Goal: Information Seeking & Learning: Check status

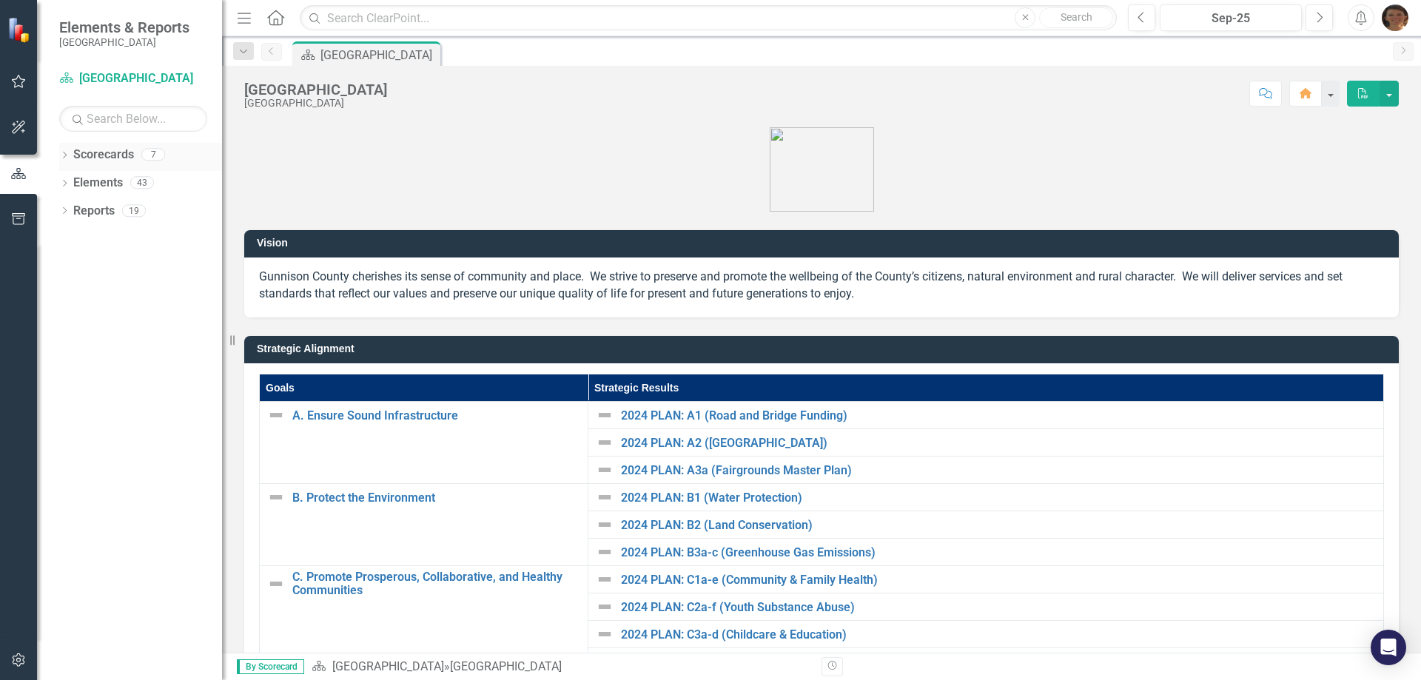
click at [68, 156] on icon "Dropdown" at bounding box center [64, 156] width 10 height 8
click at [92, 181] on link "[GEOGRAPHIC_DATA]" at bounding box center [151, 183] width 141 height 17
click at [79, 184] on div "Dropdown" at bounding box center [74, 183] width 15 height 13
click at [93, 210] on div "Dropdown" at bounding box center [88, 211] width 15 height 13
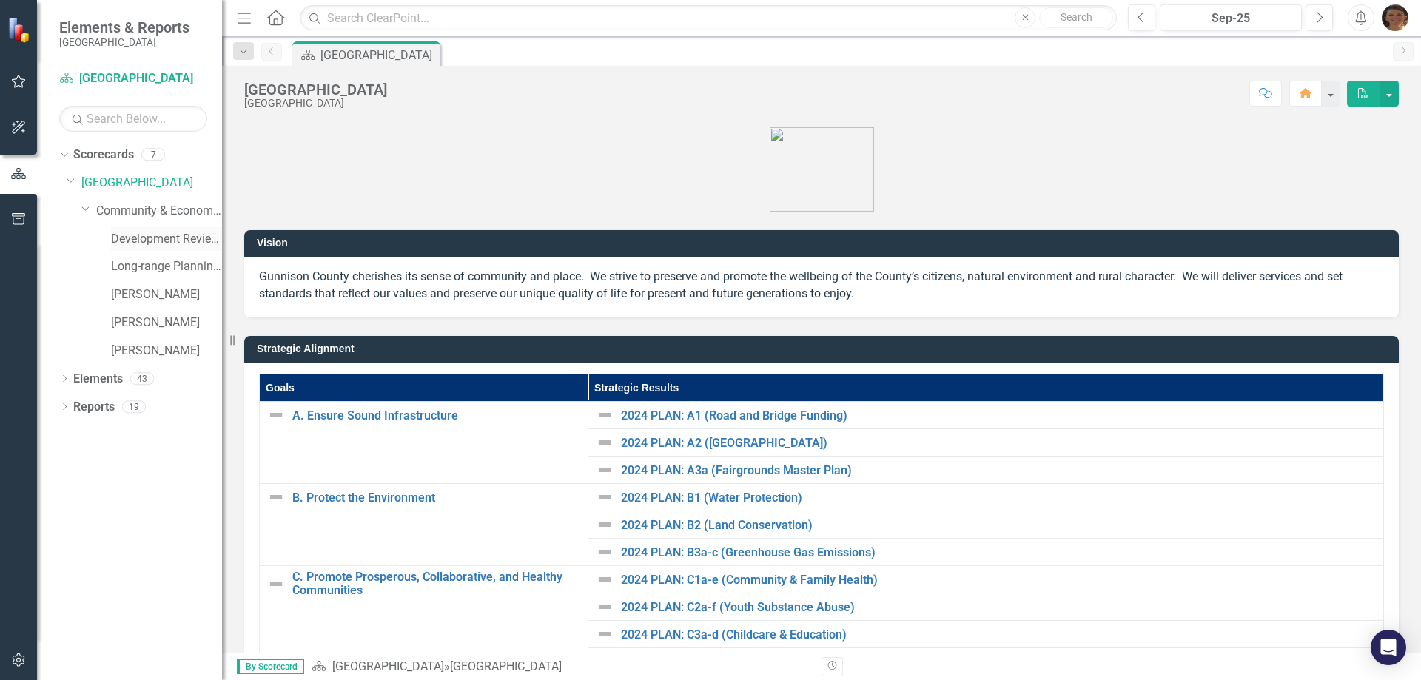
click at [162, 234] on link "Development Review Program" at bounding box center [166, 239] width 111 height 17
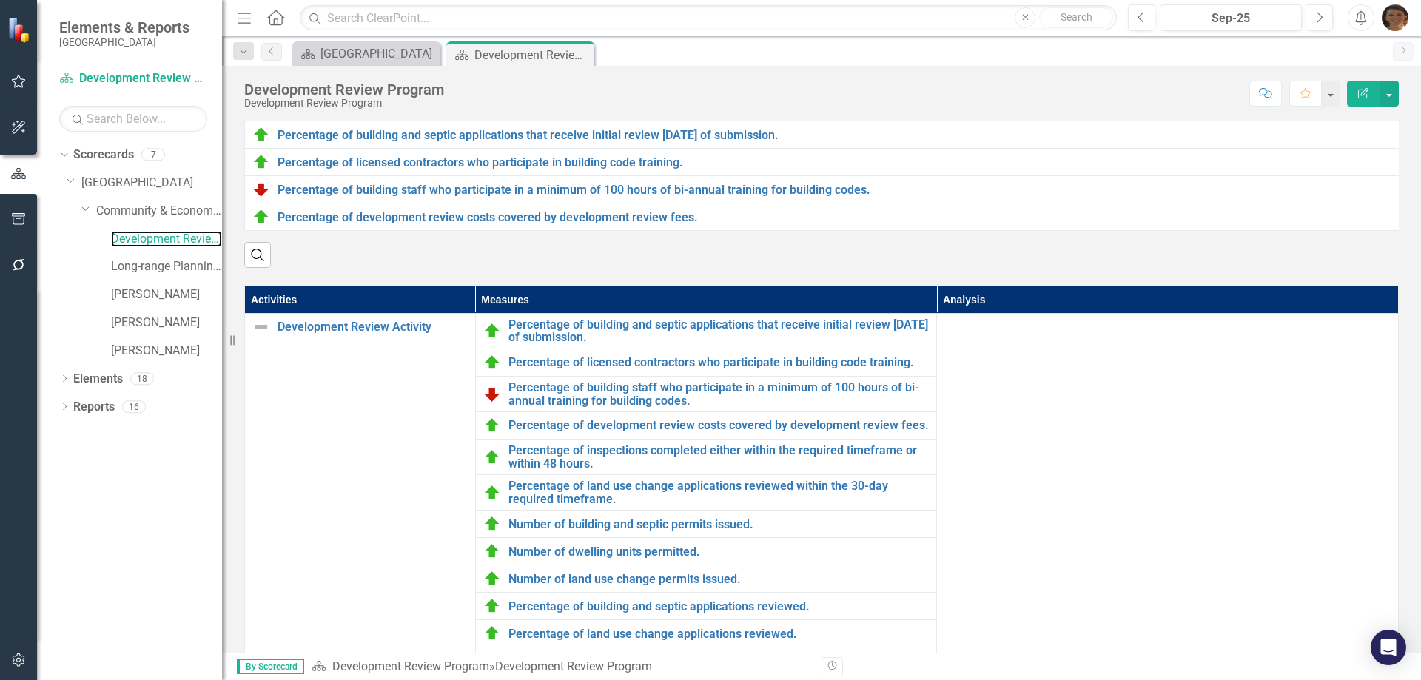
scroll to position [148, 0]
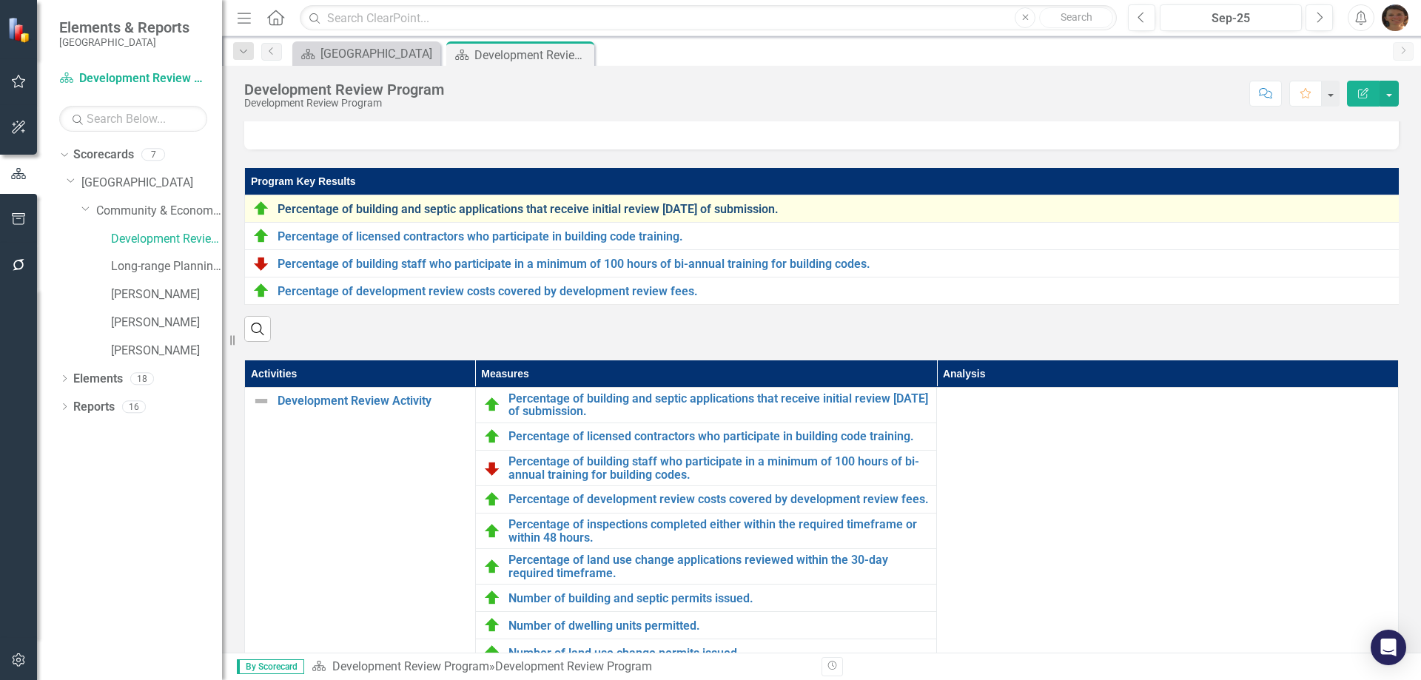
click at [497, 211] on link "Percentage of building and septic applications that receive initial review [DAT…" at bounding box center [839, 209] width 1123 height 13
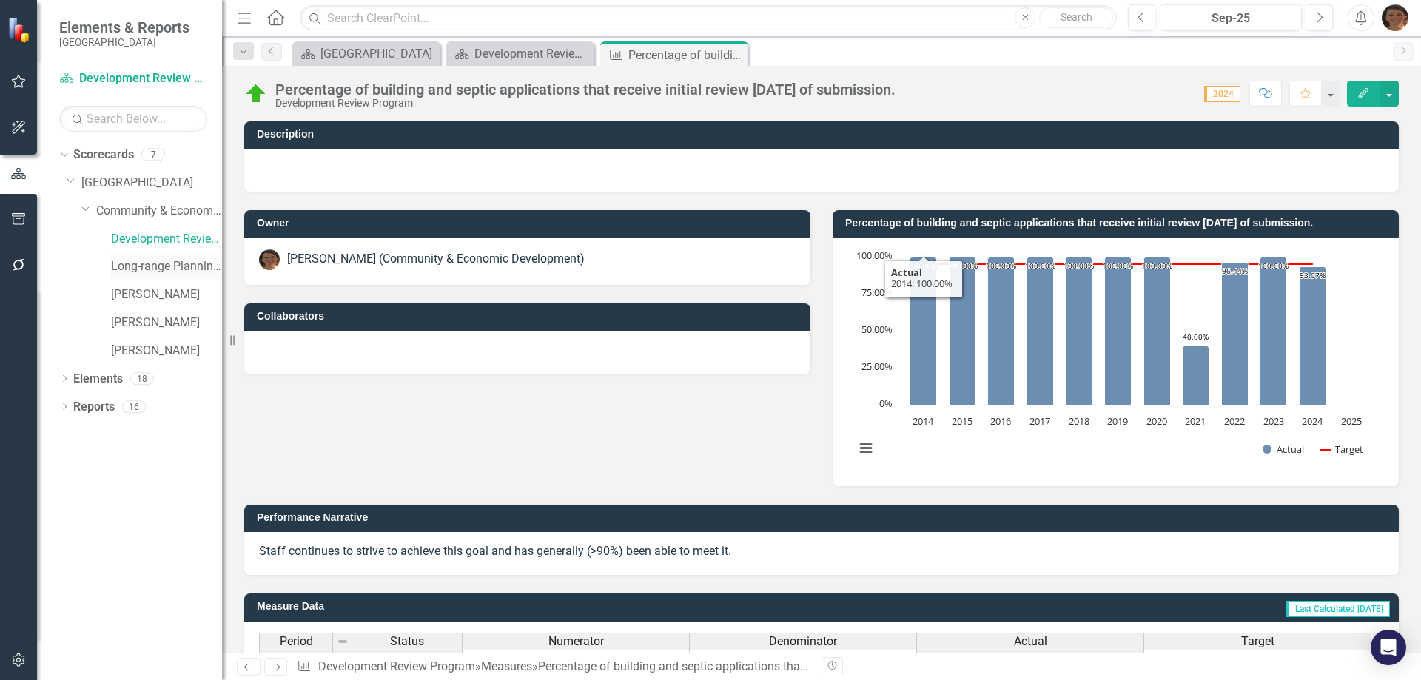
click at [152, 264] on link "Long-range Planning Program" at bounding box center [166, 266] width 111 height 17
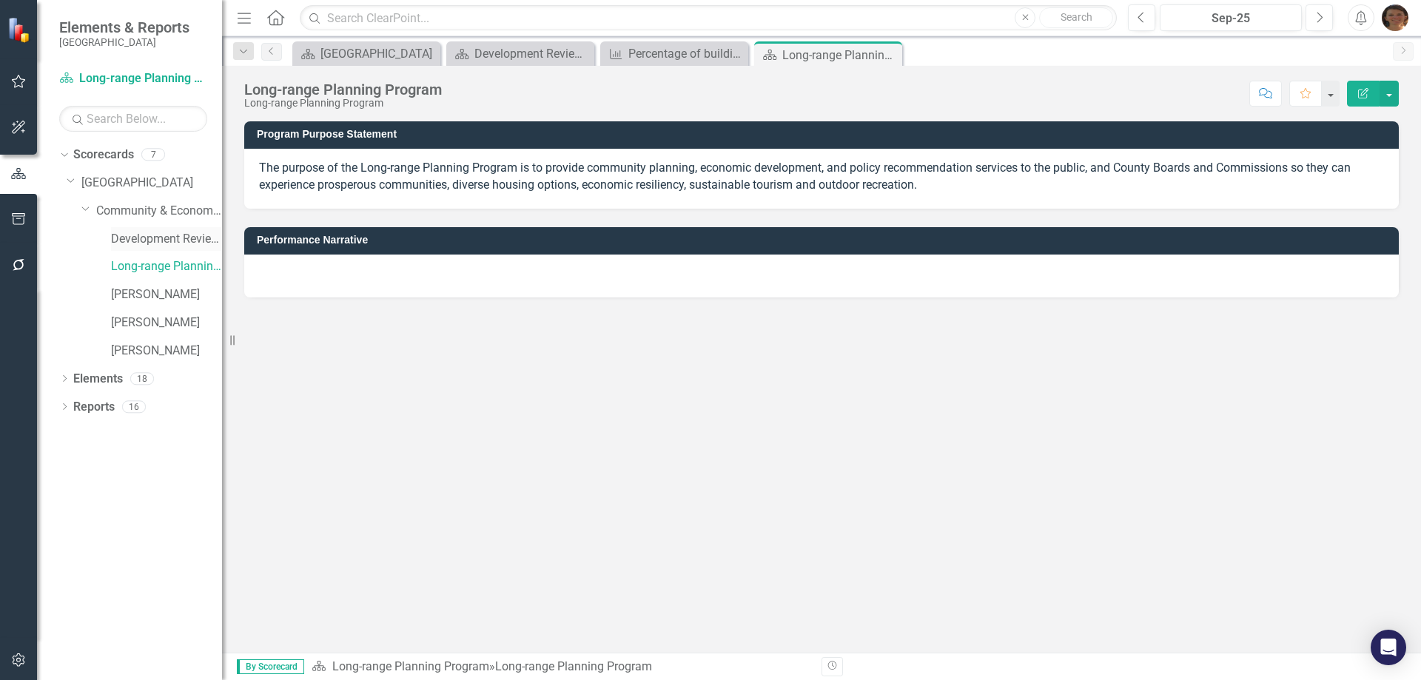
click at [128, 235] on link "Development Review Program" at bounding box center [166, 239] width 111 height 17
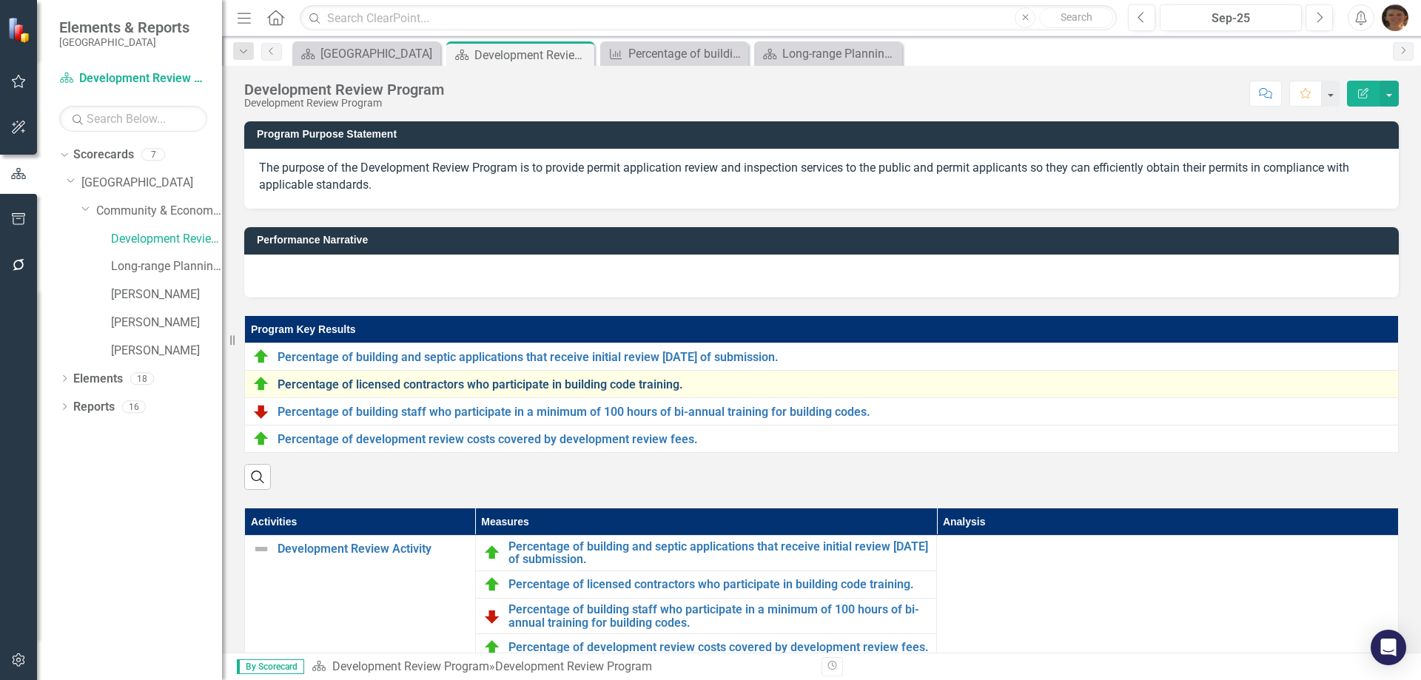
click at [569, 386] on link "Percentage of licensed contractors who participate in building code training." at bounding box center [834, 384] width 1113 height 13
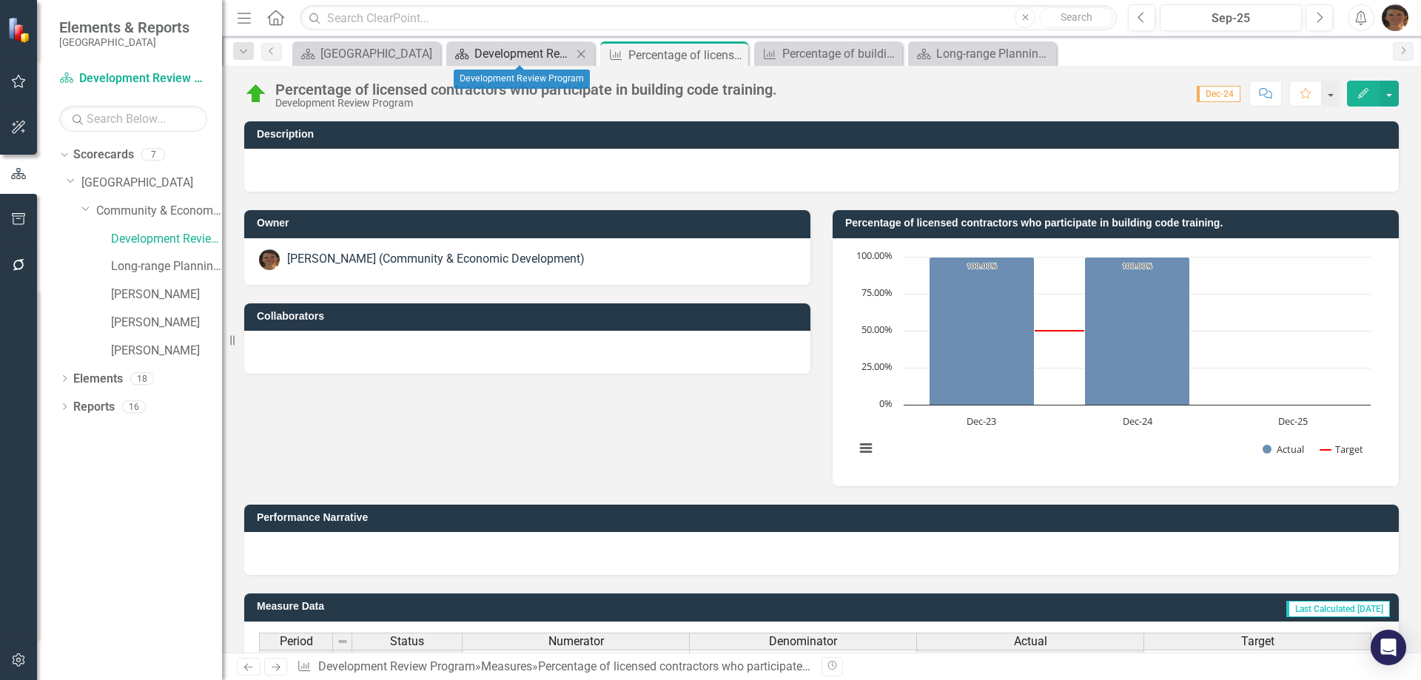
click at [528, 53] on div "Development Review Program" at bounding box center [524, 53] width 98 height 19
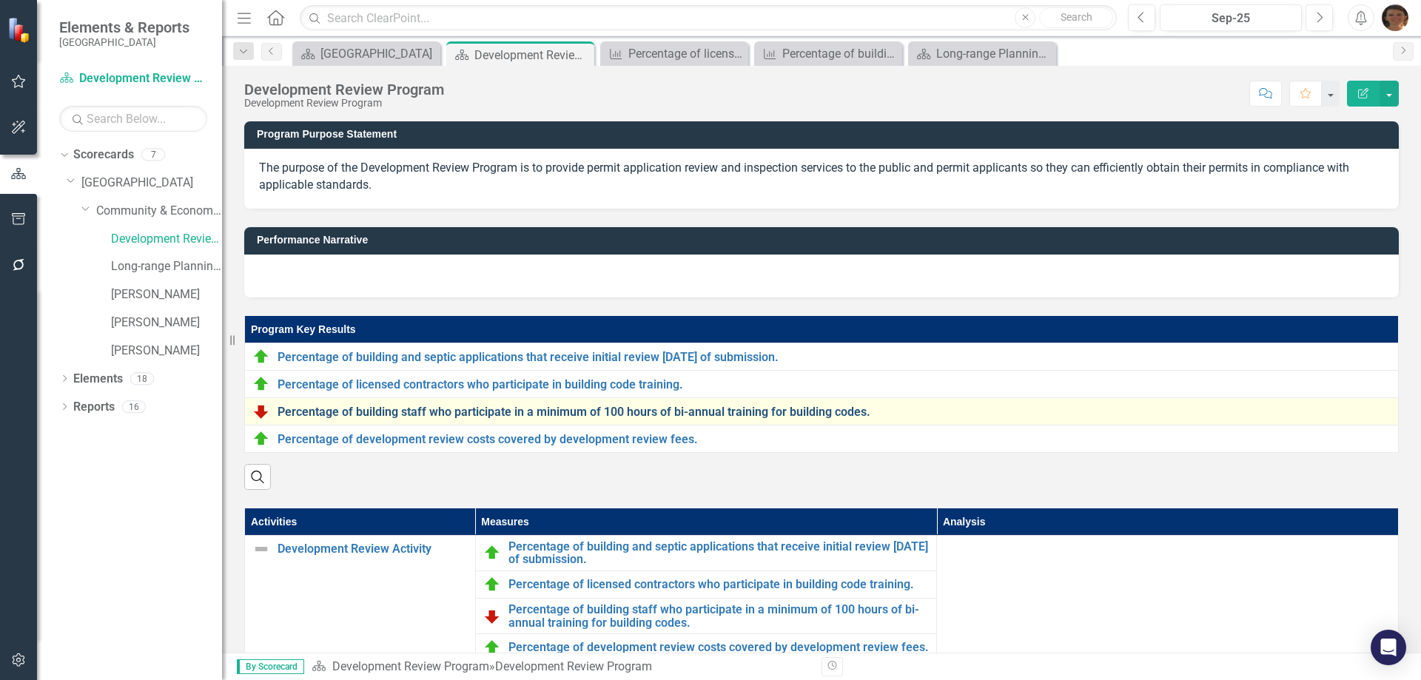
click at [400, 412] on link "Percentage of building staff who participate in a minimum of 100 hours of bi-an…" at bounding box center [834, 412] width 1113 height 13
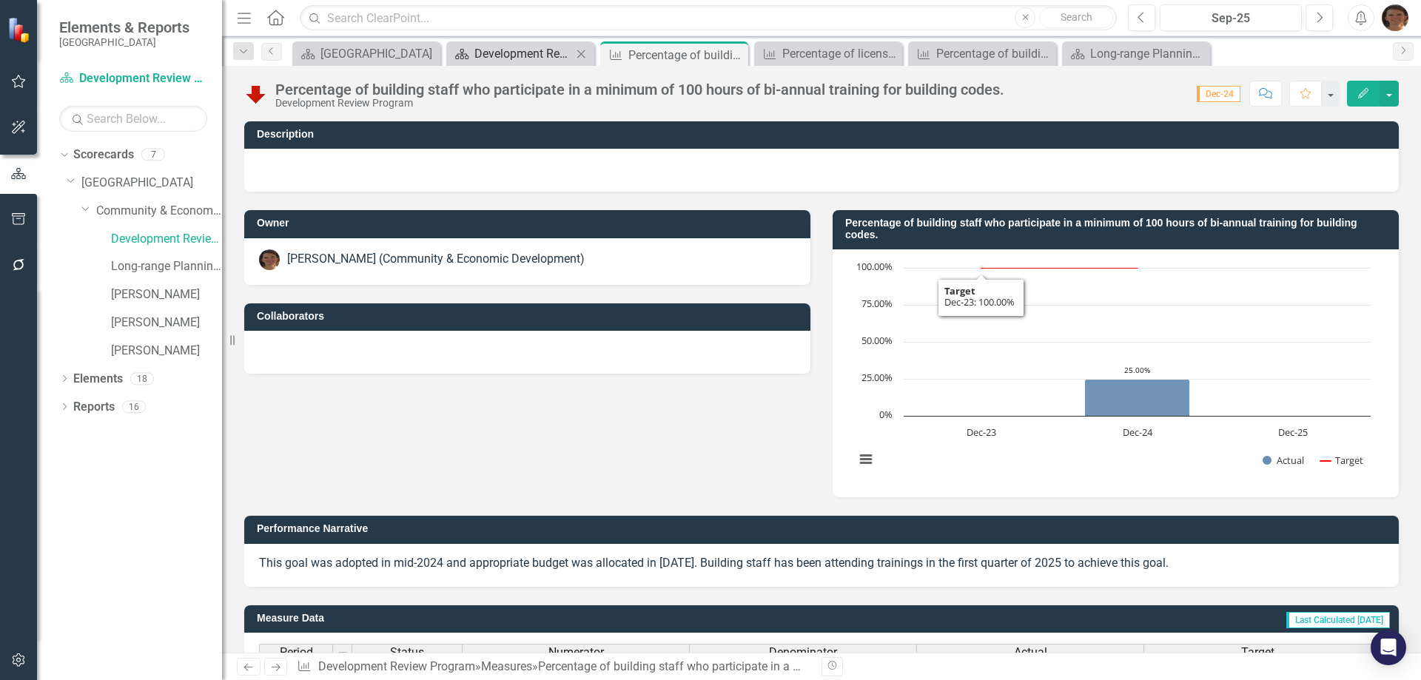
click at [498, 52] on div "Development Review Program" at bounding box center [524, 53] width 98 height 19
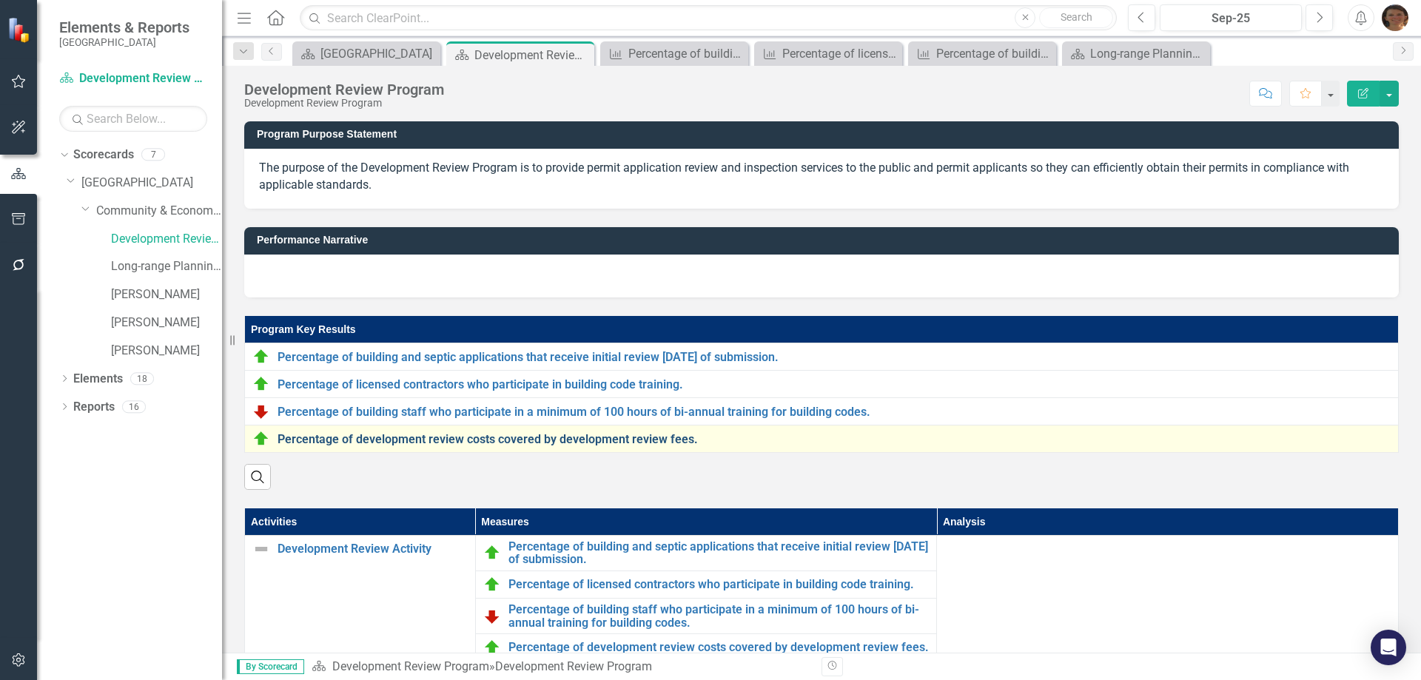
click at [400, 443] on link "Percentage of development review costs covered by development review fees." at bounding box center [834, 439] width 1113 height 13
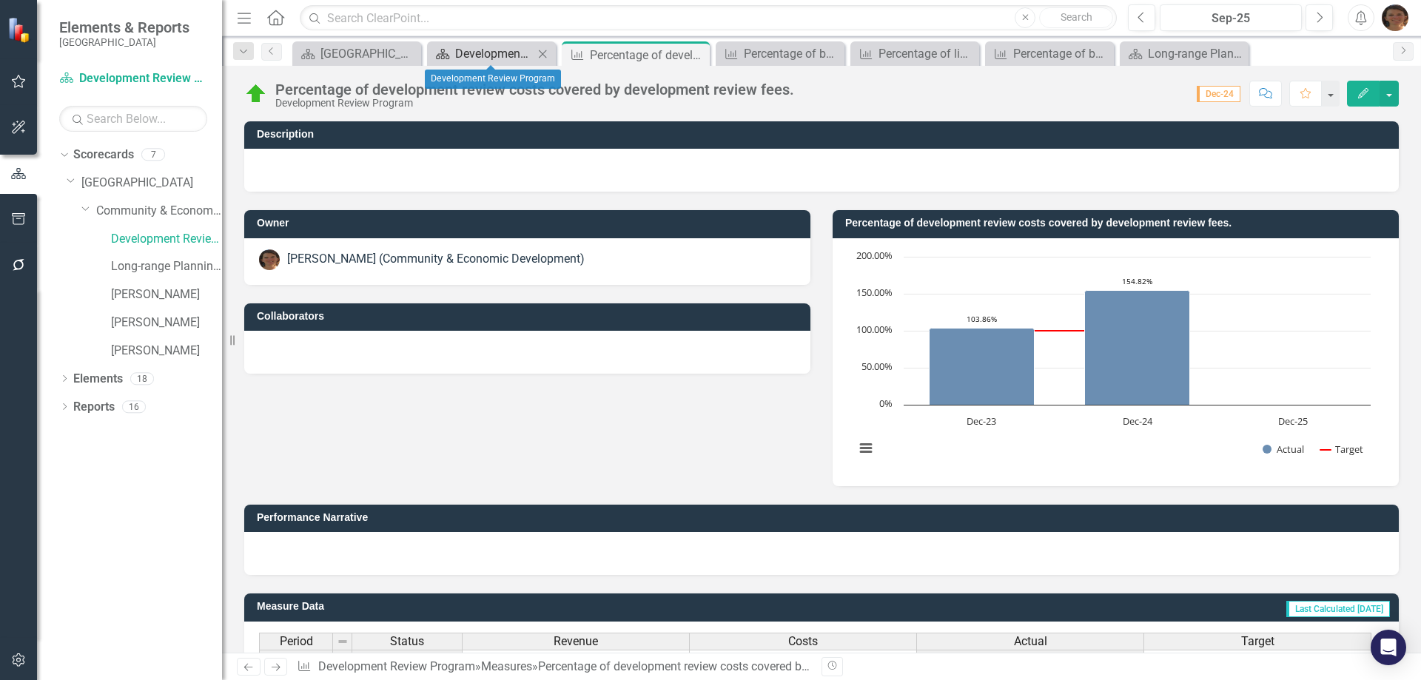
click at [466, 50] on div "Development Review Program" at bounding box center [494, 53] width 78 height 19
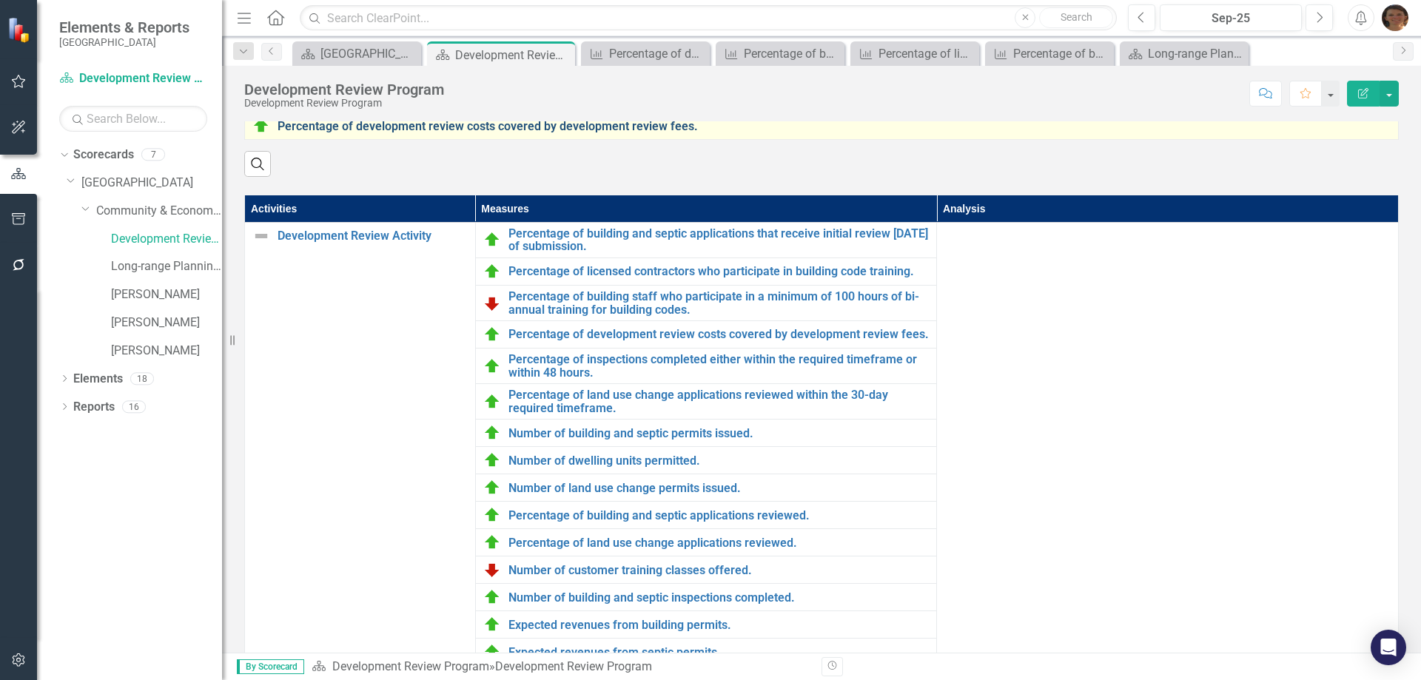
scroll to position [370, 0]
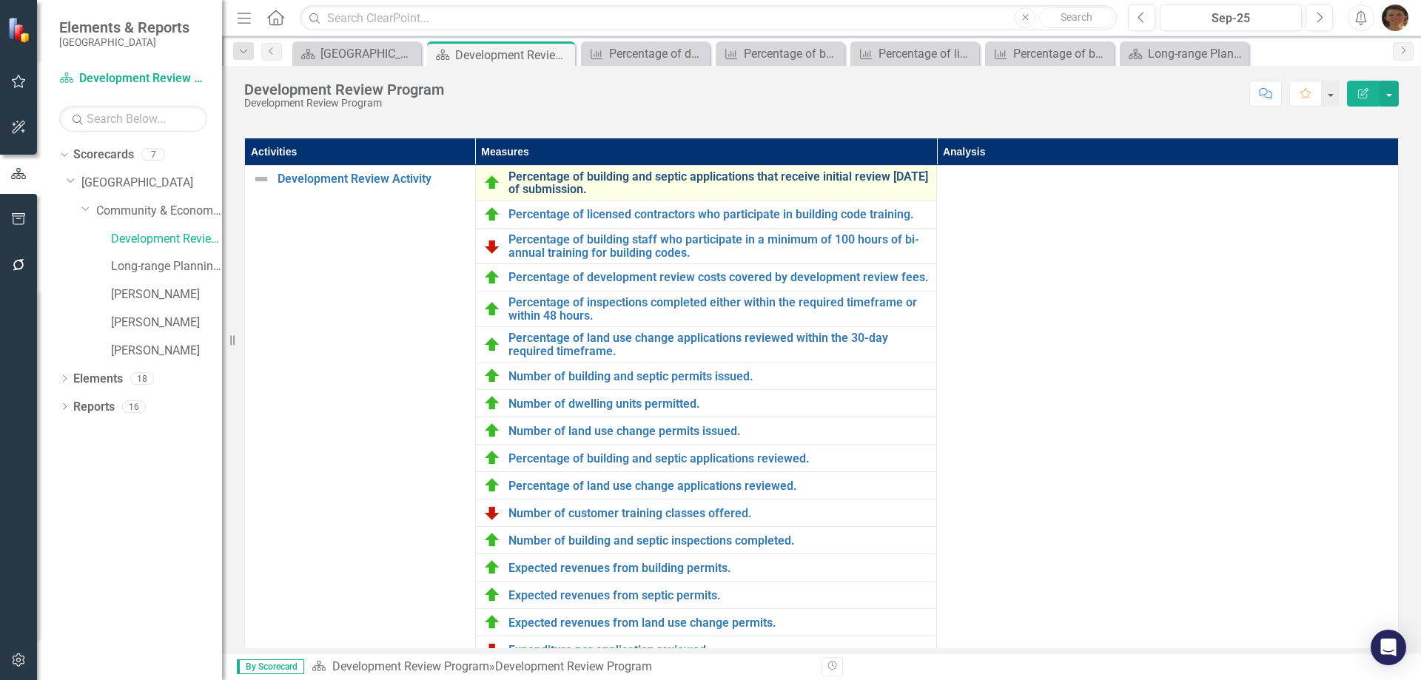
click at [584, 193] on link "Percentage of building and septic applications that receive initial review [DAT…" at bounding box center [719, 183] width 421 height 26
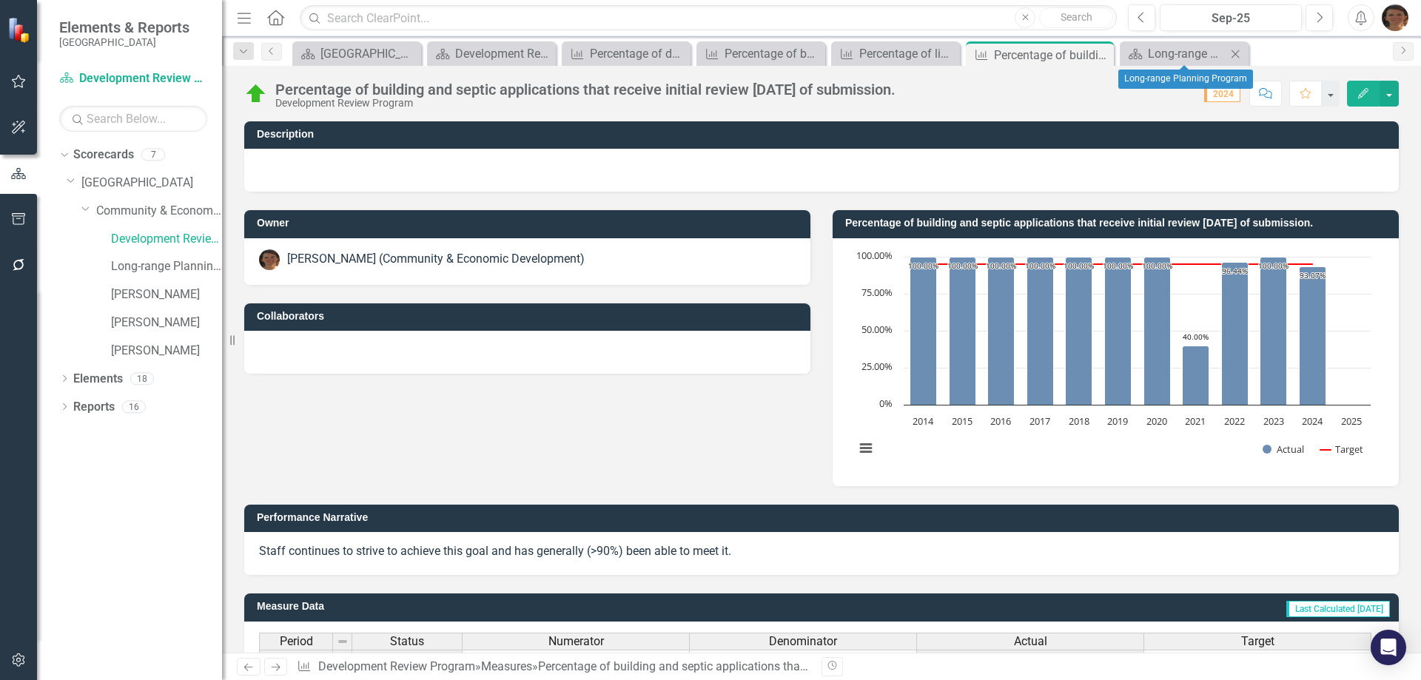
click at [1231, 55] on icon "Close" at bounding box center [1235, 54] width 15 height 12
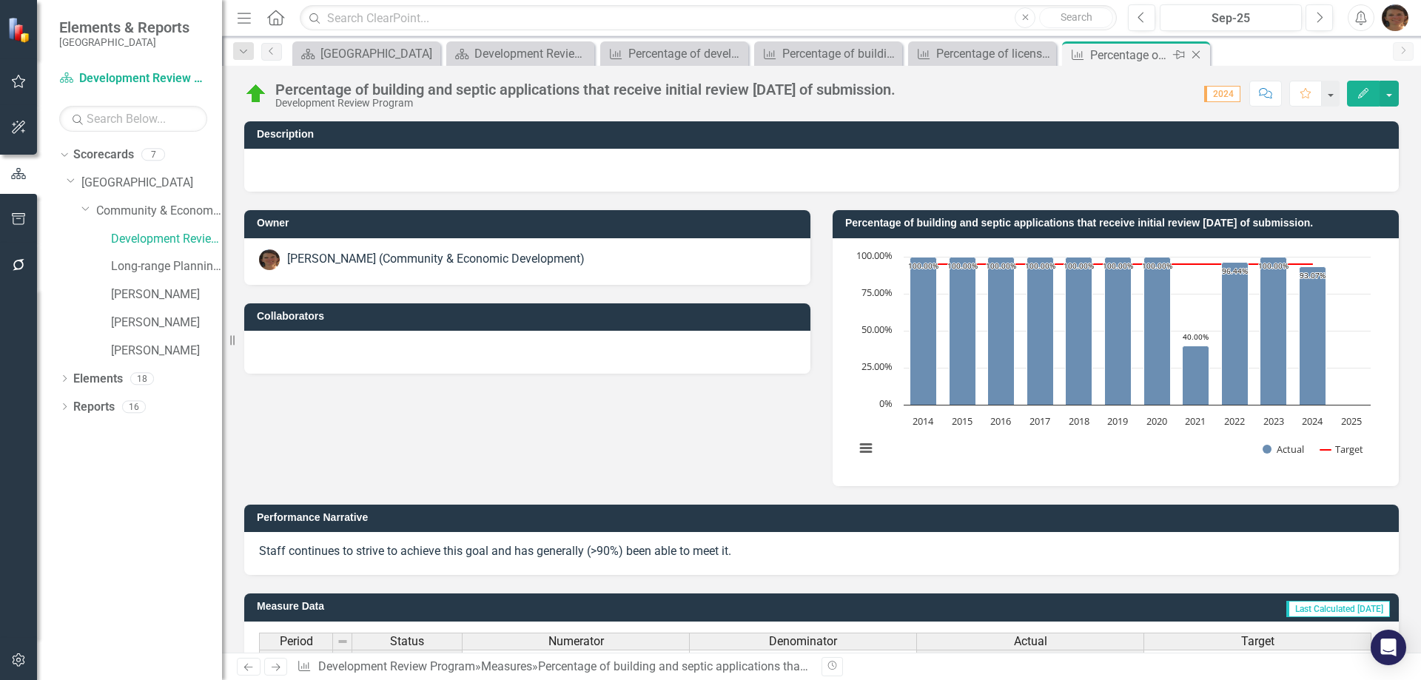
click at [1193, 53] on icon "Close" at bounding box center [1196, 55] width 15 height 12
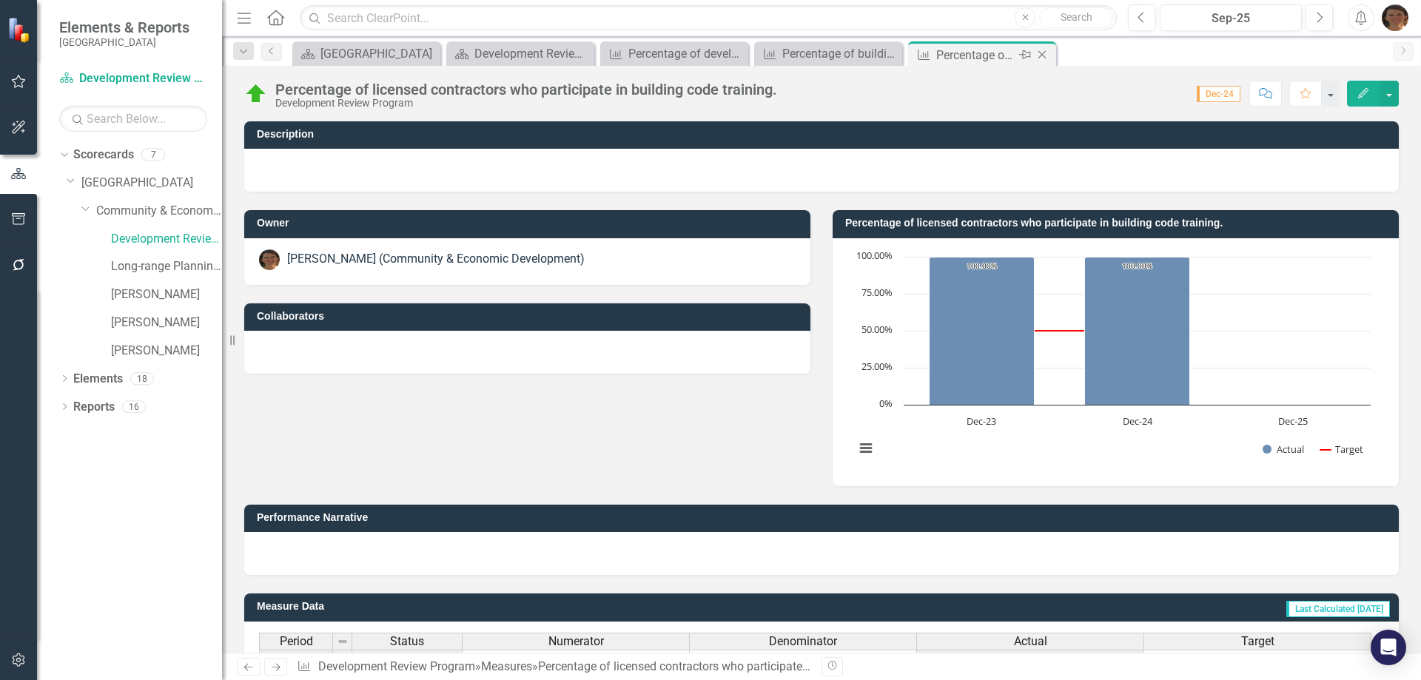
click at [1049, 51] on icon "Close" at bounding box center [1042, 55] width 15 height 12
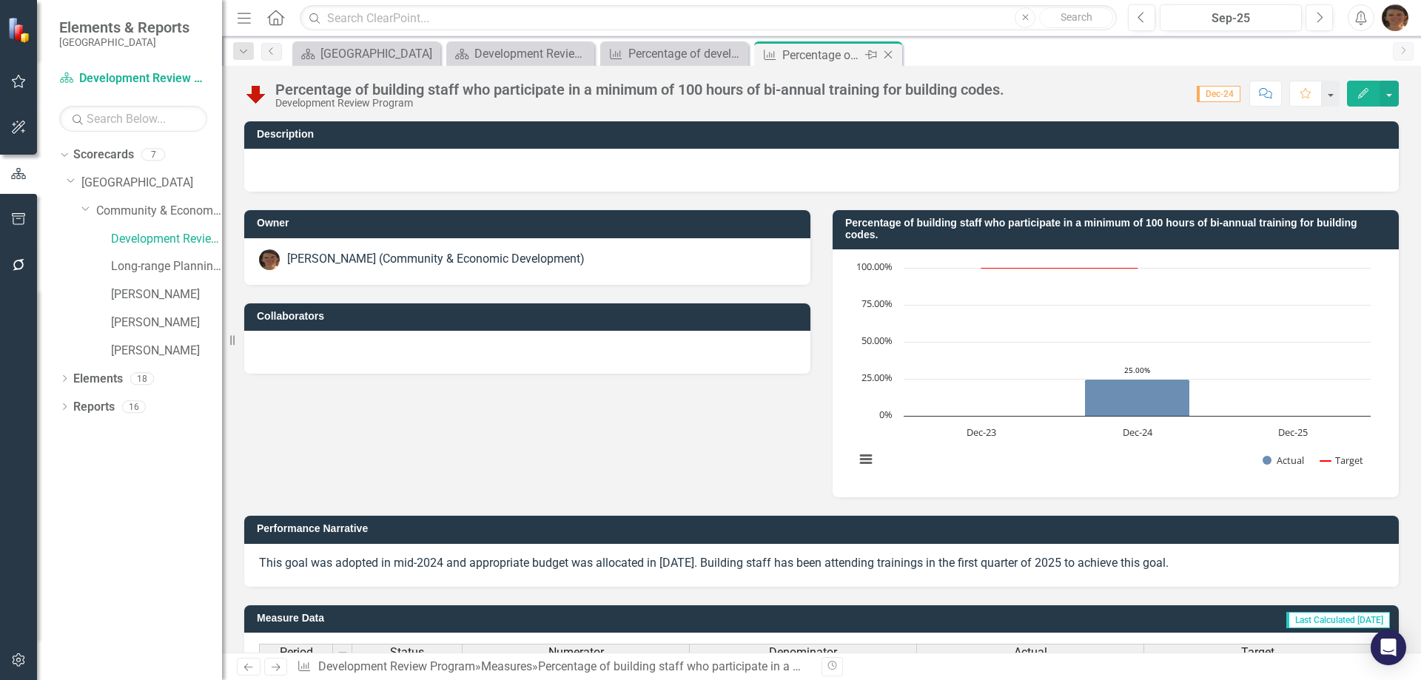
click at [888, 52] on icon "Close" at bounding box center [888, 55] width 15 height 12
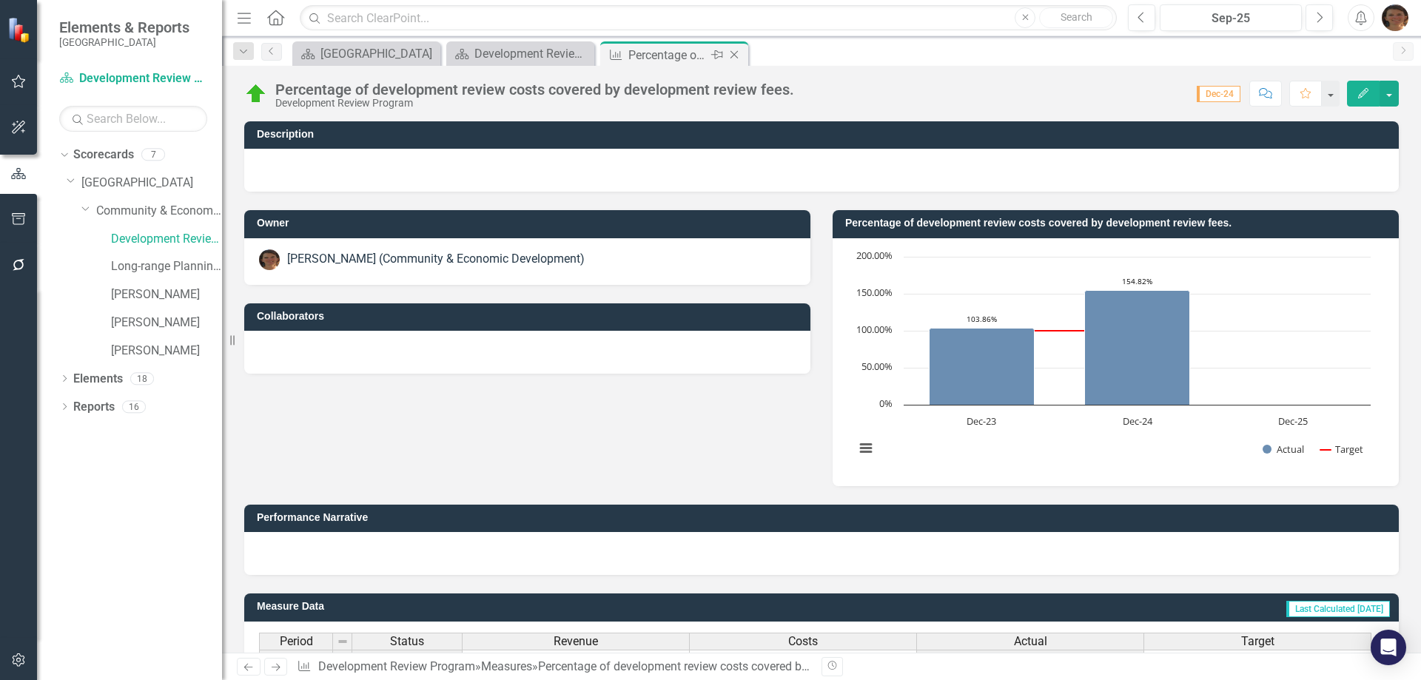
click at [737, 52] on icon at bounding box center [735, 55] width 8 height 8
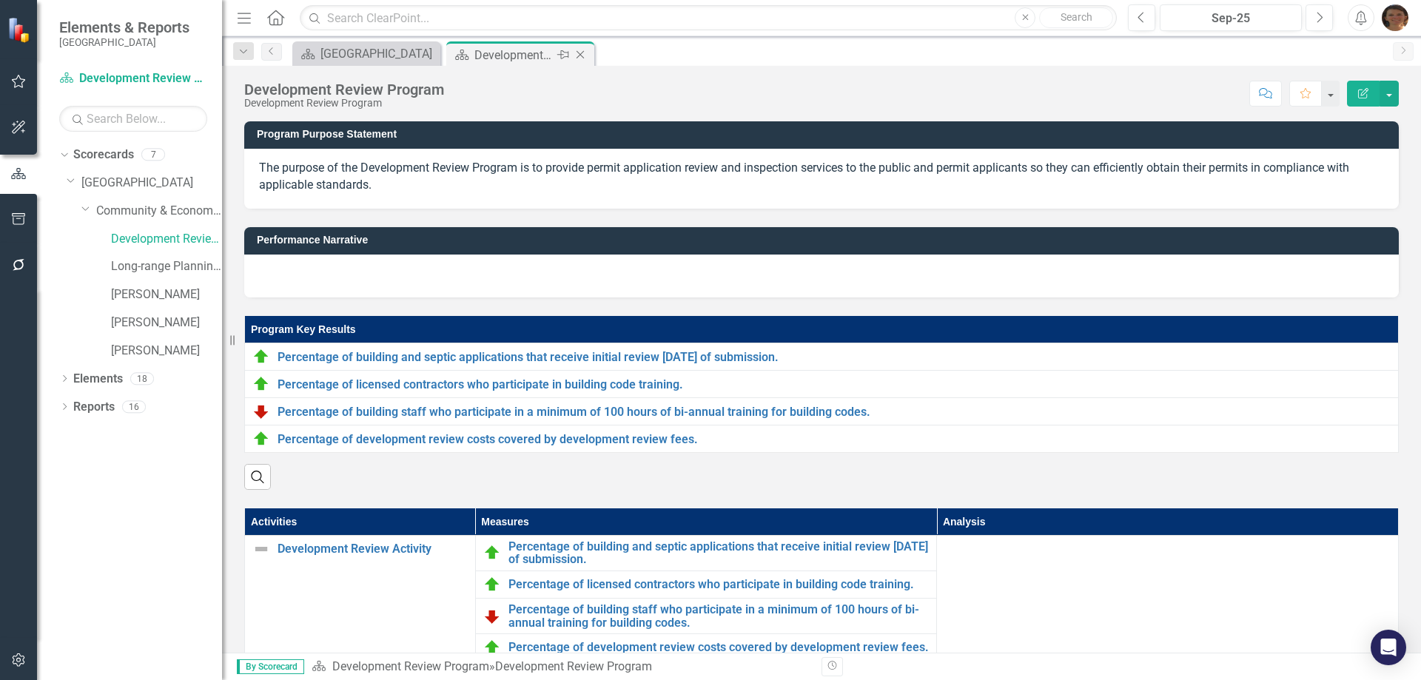
click at [526, 50] on div "Development Review Program" at bounding box center [514, 55] width 79 height 19
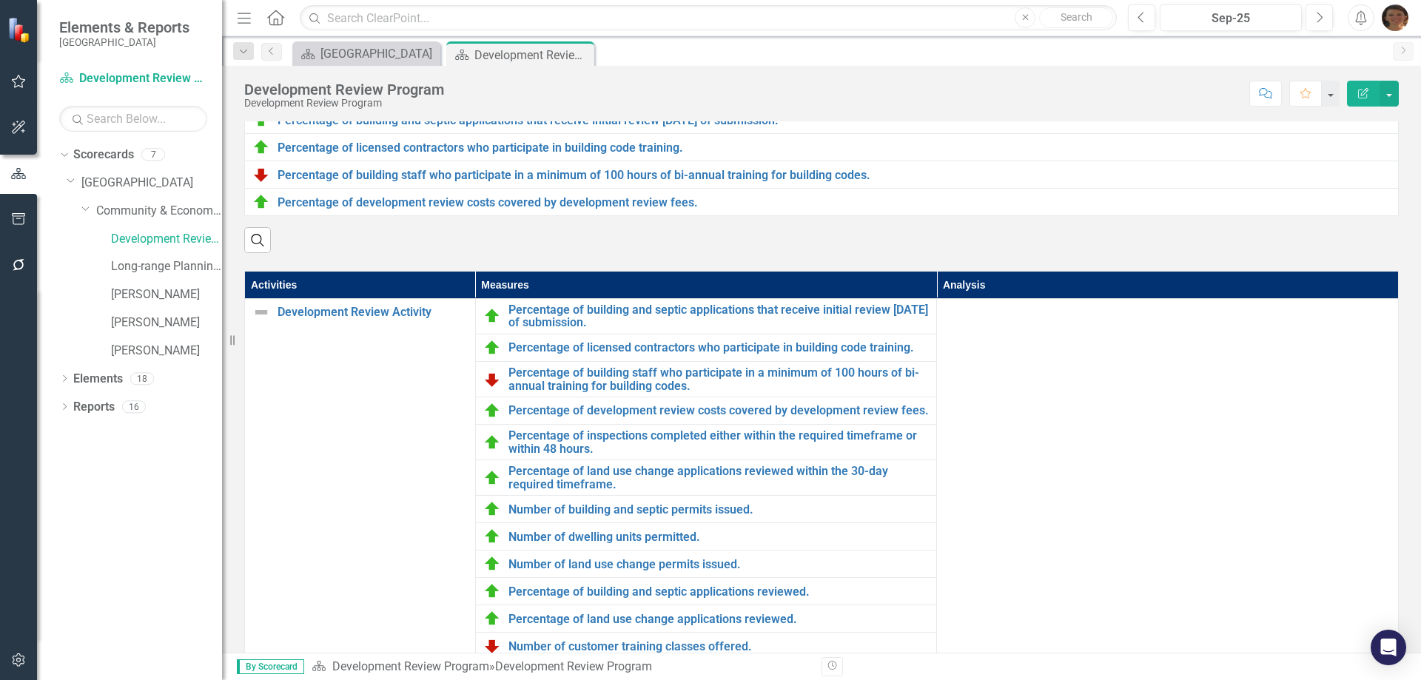
scroll to position [206, 0]
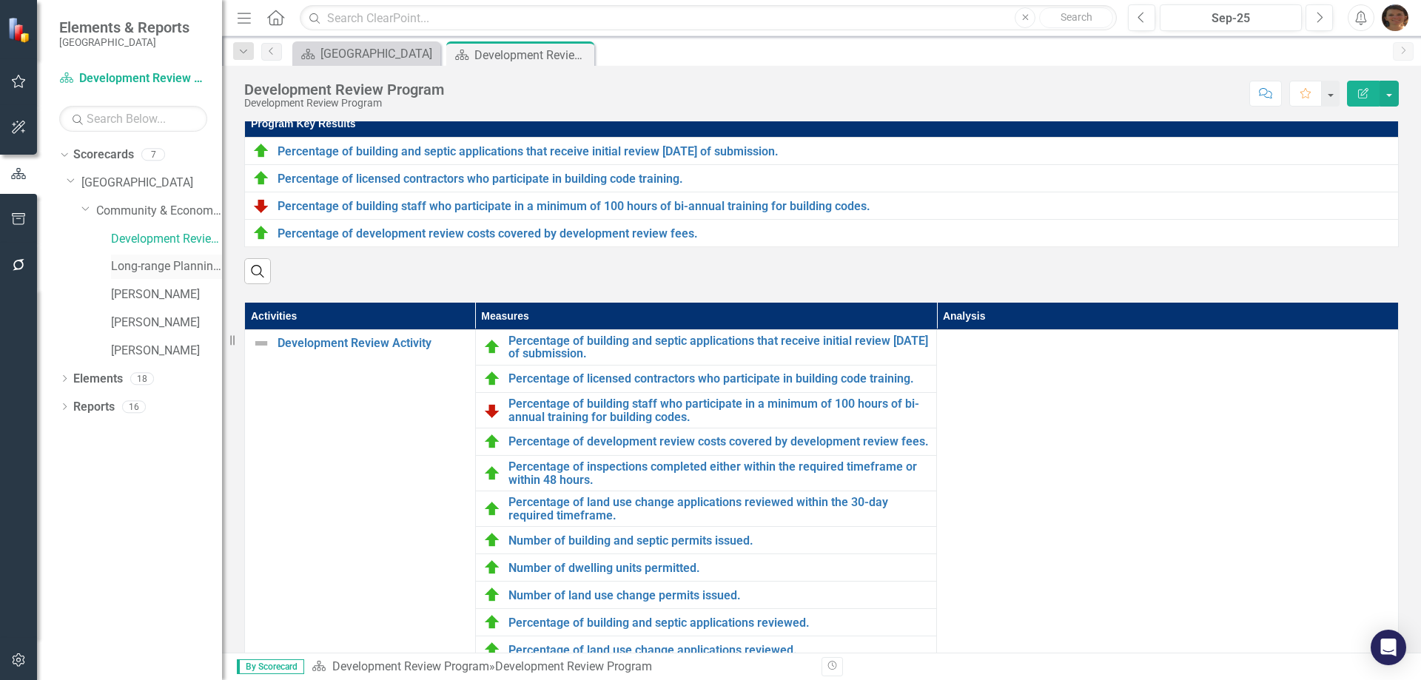
click at [166, 261] on link "Long-range Planning Program" at bounding box center [166, 266] width 111 height 17
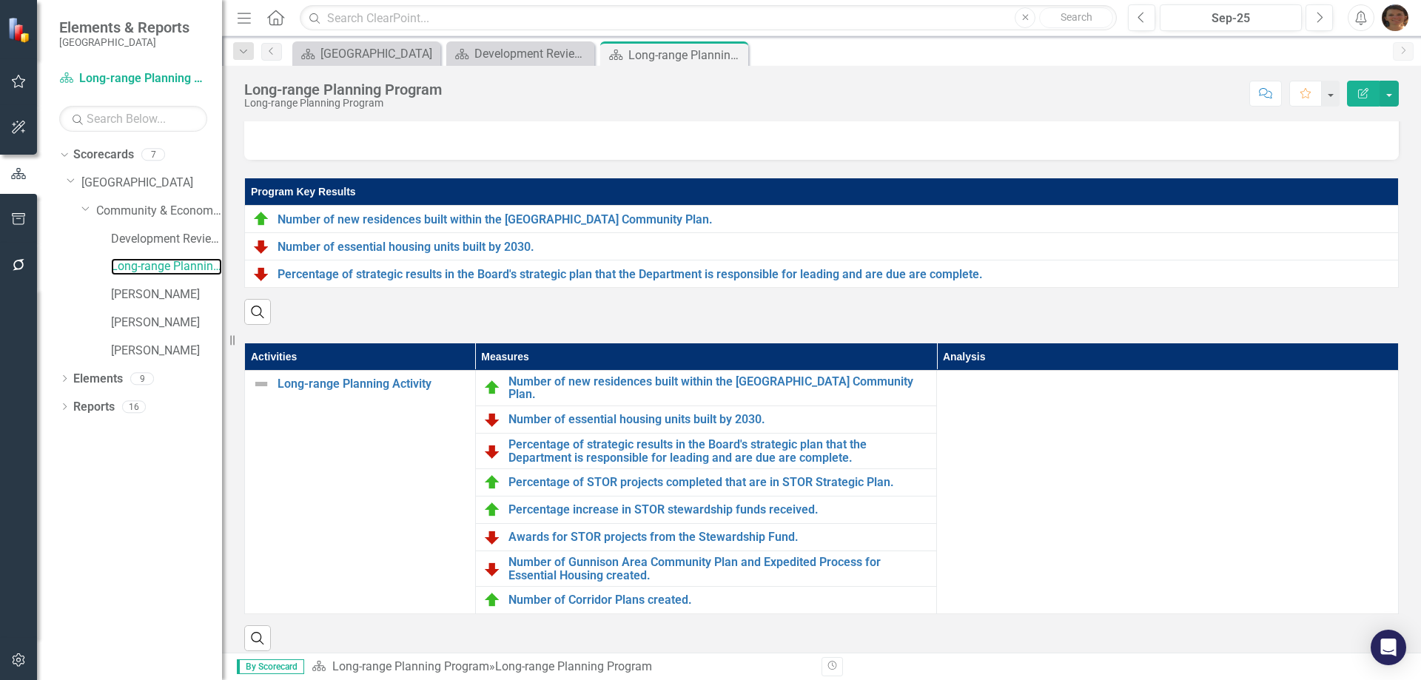
scroll to position [164, 0]
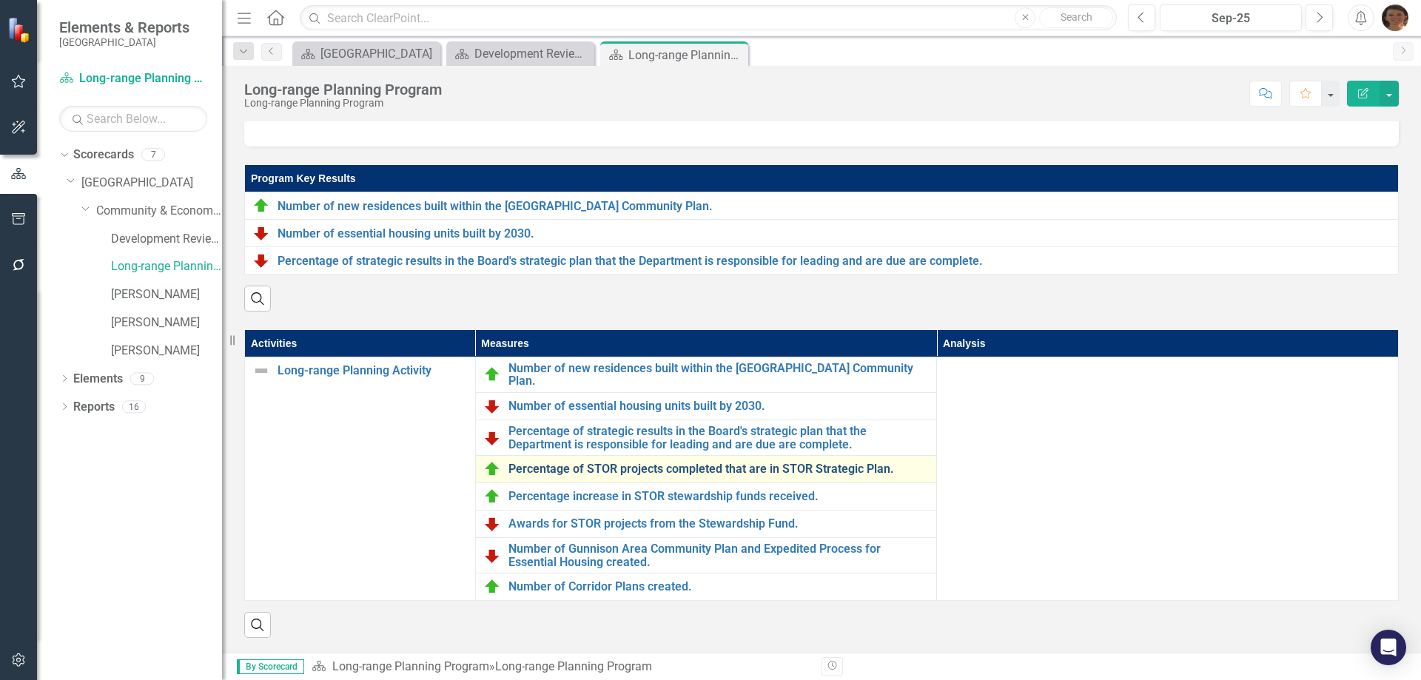
click at [732, 463] on link "Percentage of STOR projects completed that are in STOR Strategic Plan." at bounding box center [719, 469] width 421 height 13
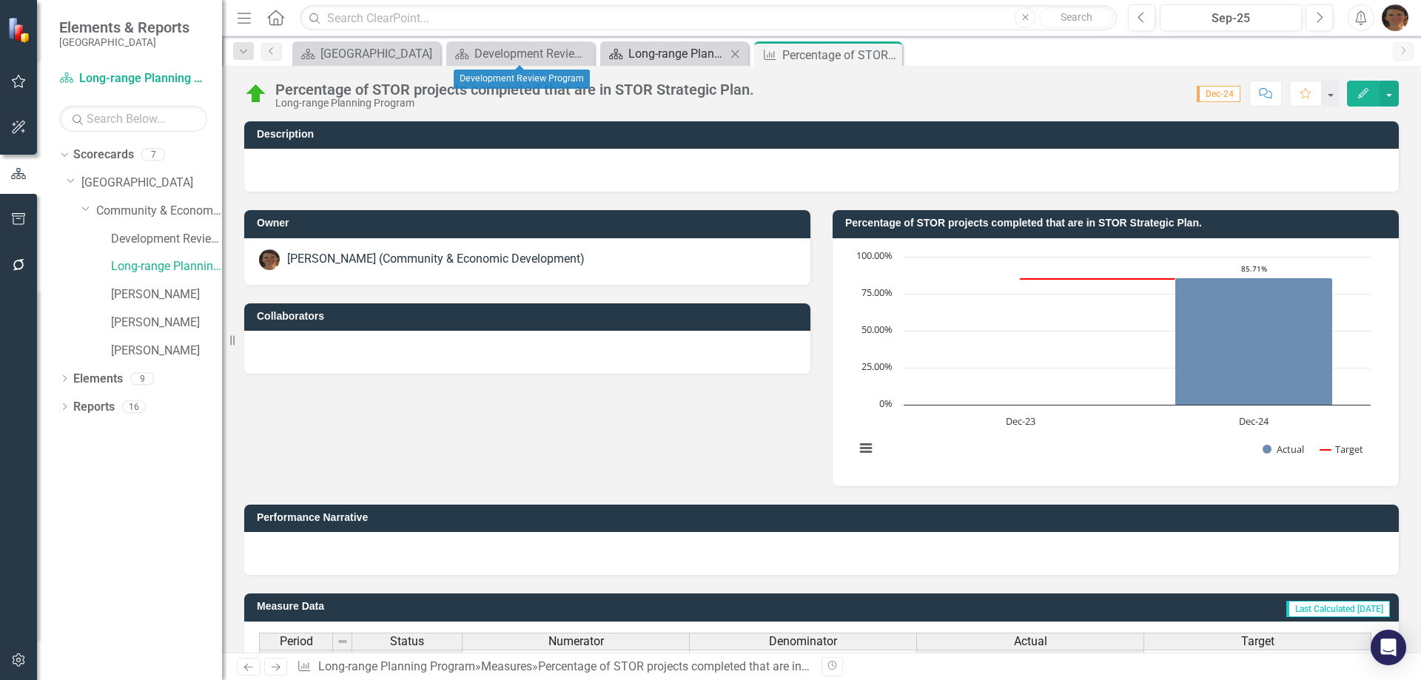
click at [640, 52] on div "Long-range Planning Program" at bounding box center [677, 53] width 98 height 19
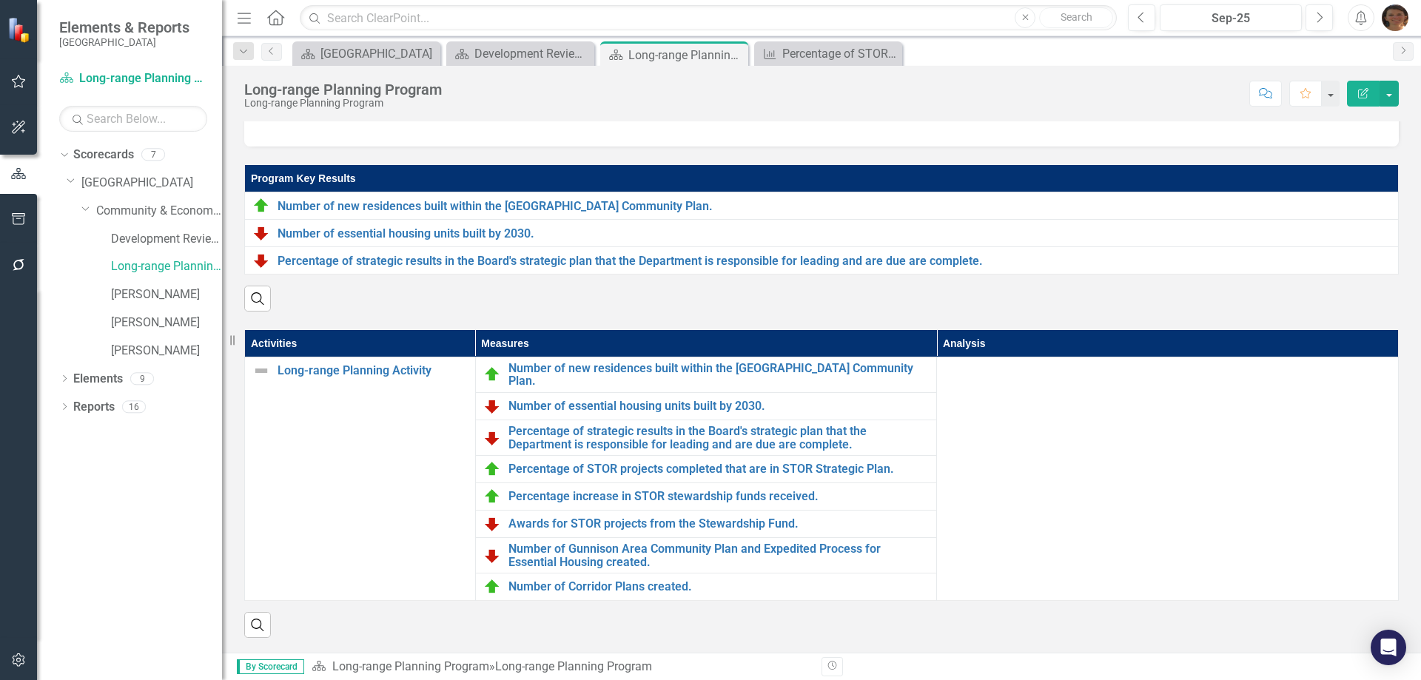
scroll to position [164, 0]
